Goal: Navigation & Orientation: Find specific page/section

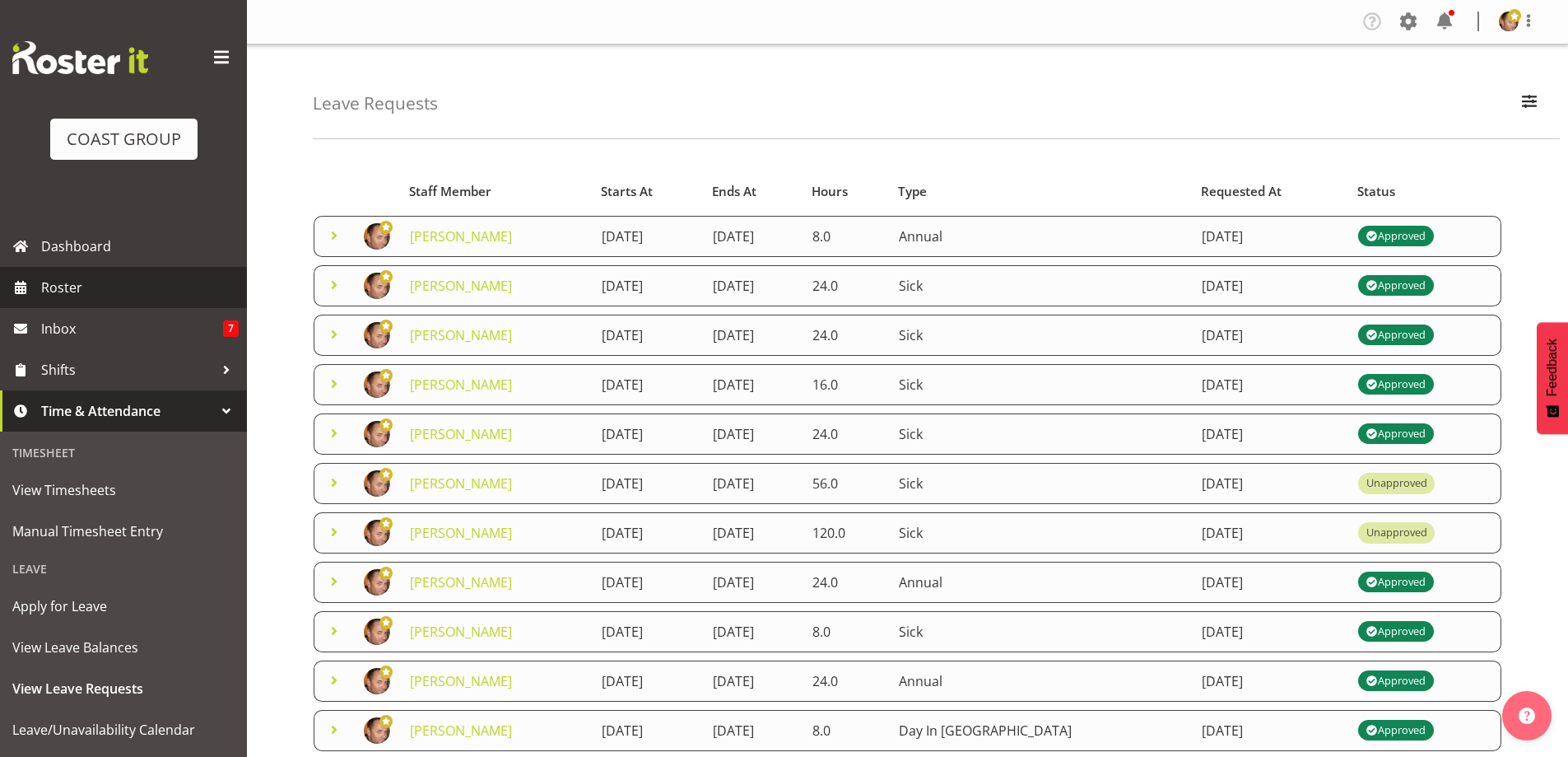
click at [66, 293] on span "Roster" at bounding box center [140, 286] width 198 height 24
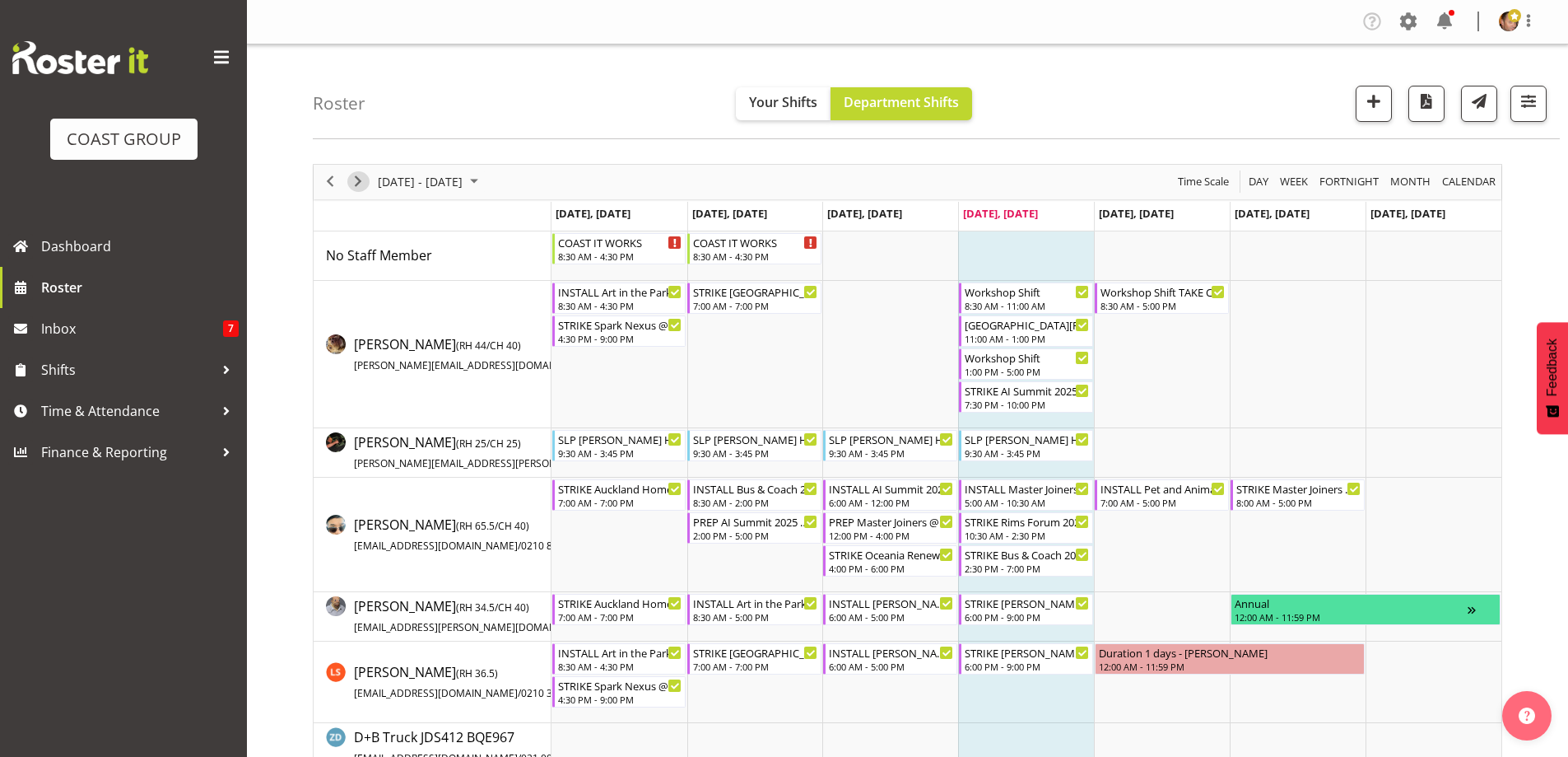
click at [358, 182] on span "Next" at bounding box center [358, 181] width 20 height 21
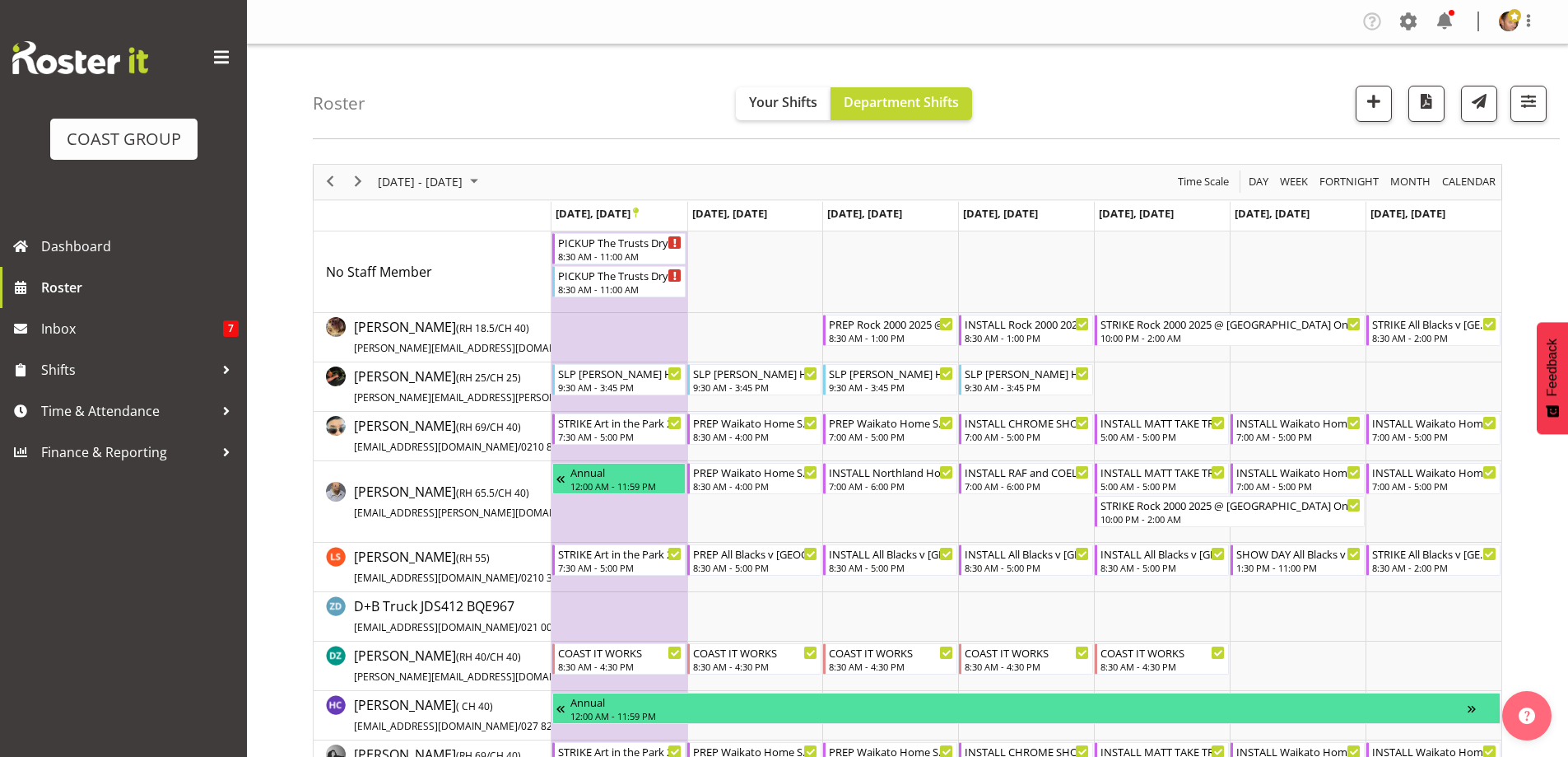
click at [484, 183] on span "September 2025" at bounding box center [474, 181] width 20 height 21
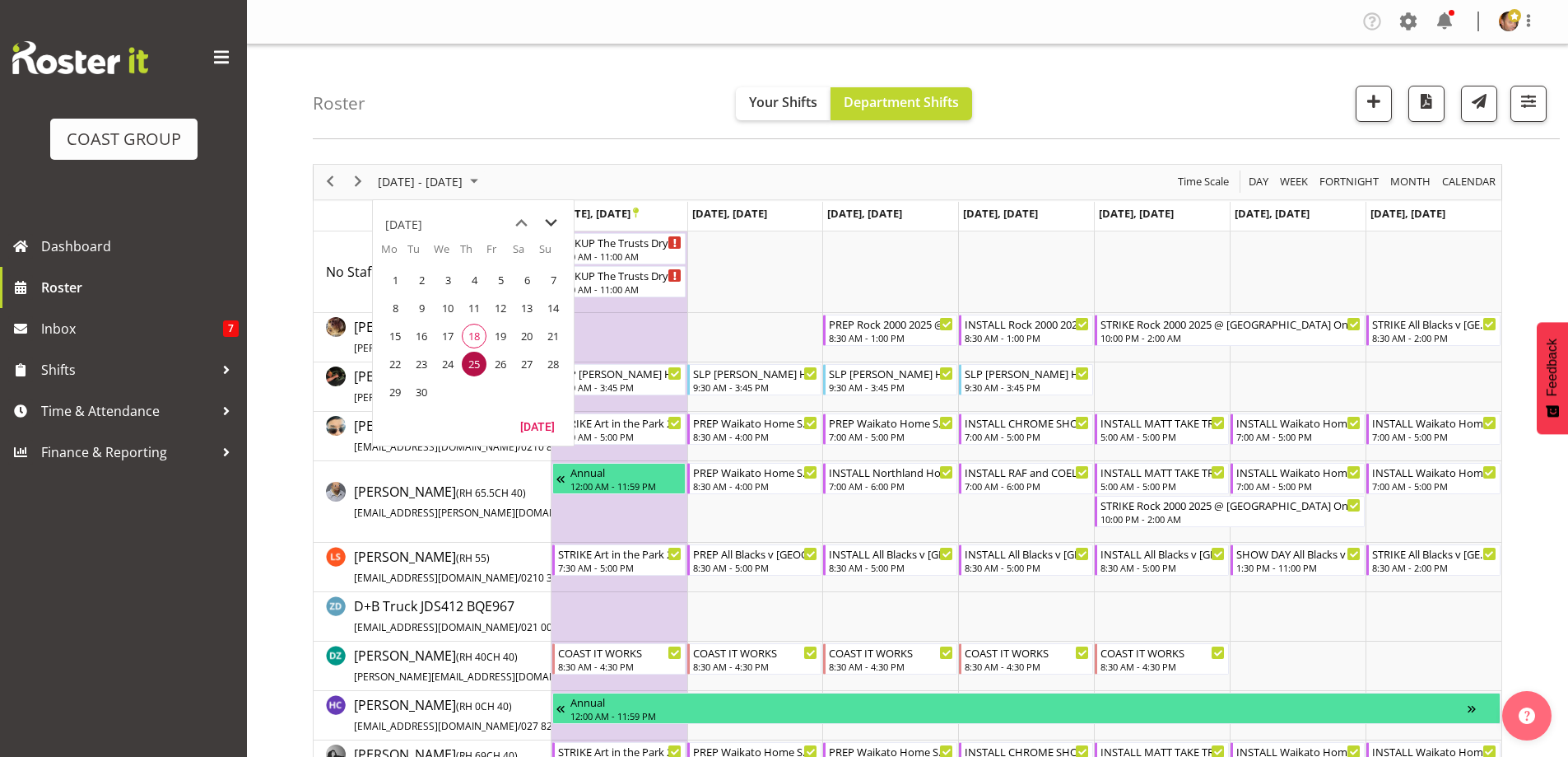
click at [550, 219] on span "next month" at bounding box center [551, 223] width 29 height 30
drag, startPoint x: 500, startPoint y: 397, endPoint x: 492, endPoint y: 428, distance: 32.0
click at [499, 397] on span "31" at bounding box center [500, 392] width 24 height 24
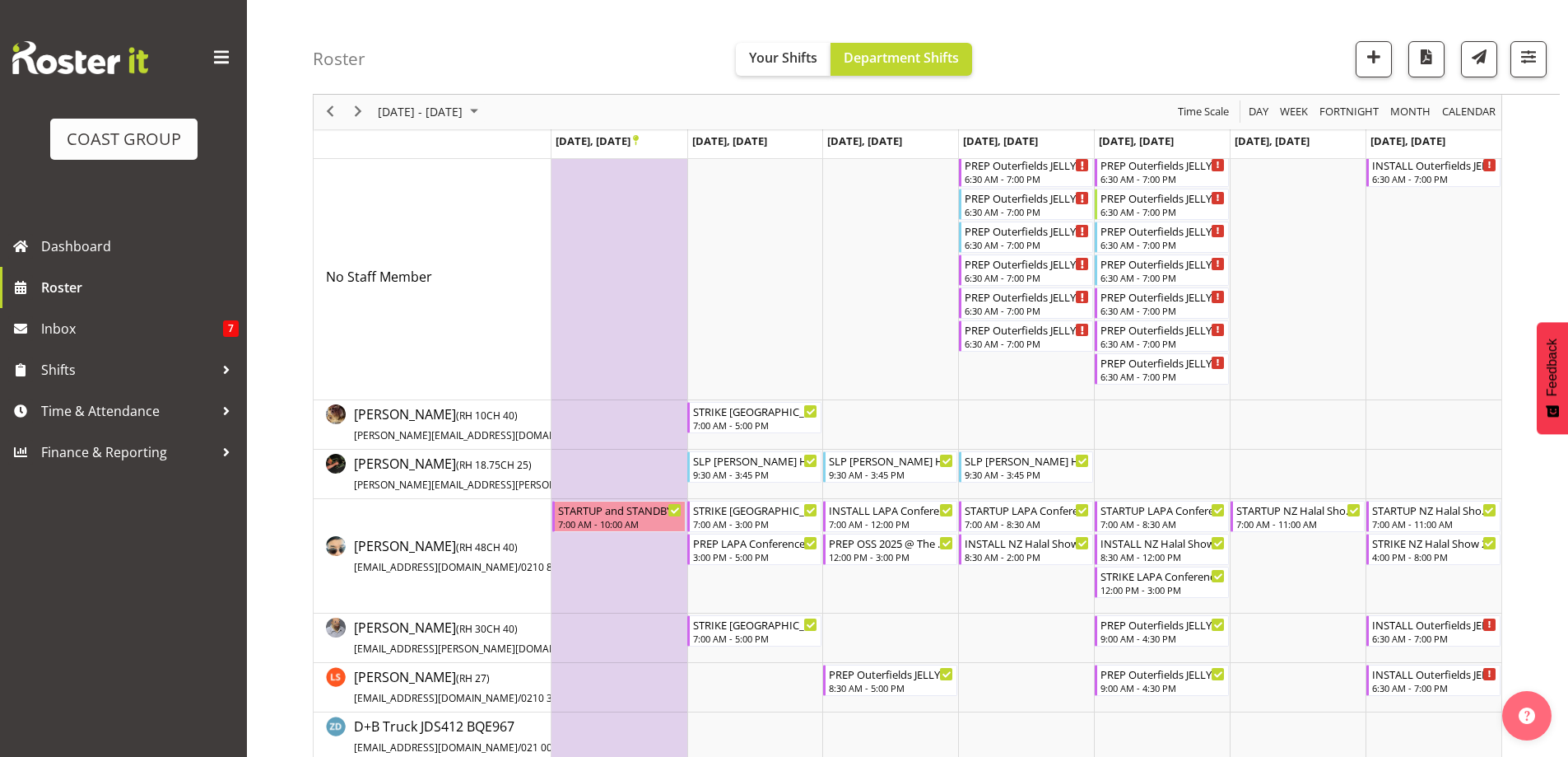
scroll to position [165, 0]
